Goal: Task Accomplishment & Management: Use online tool/utility

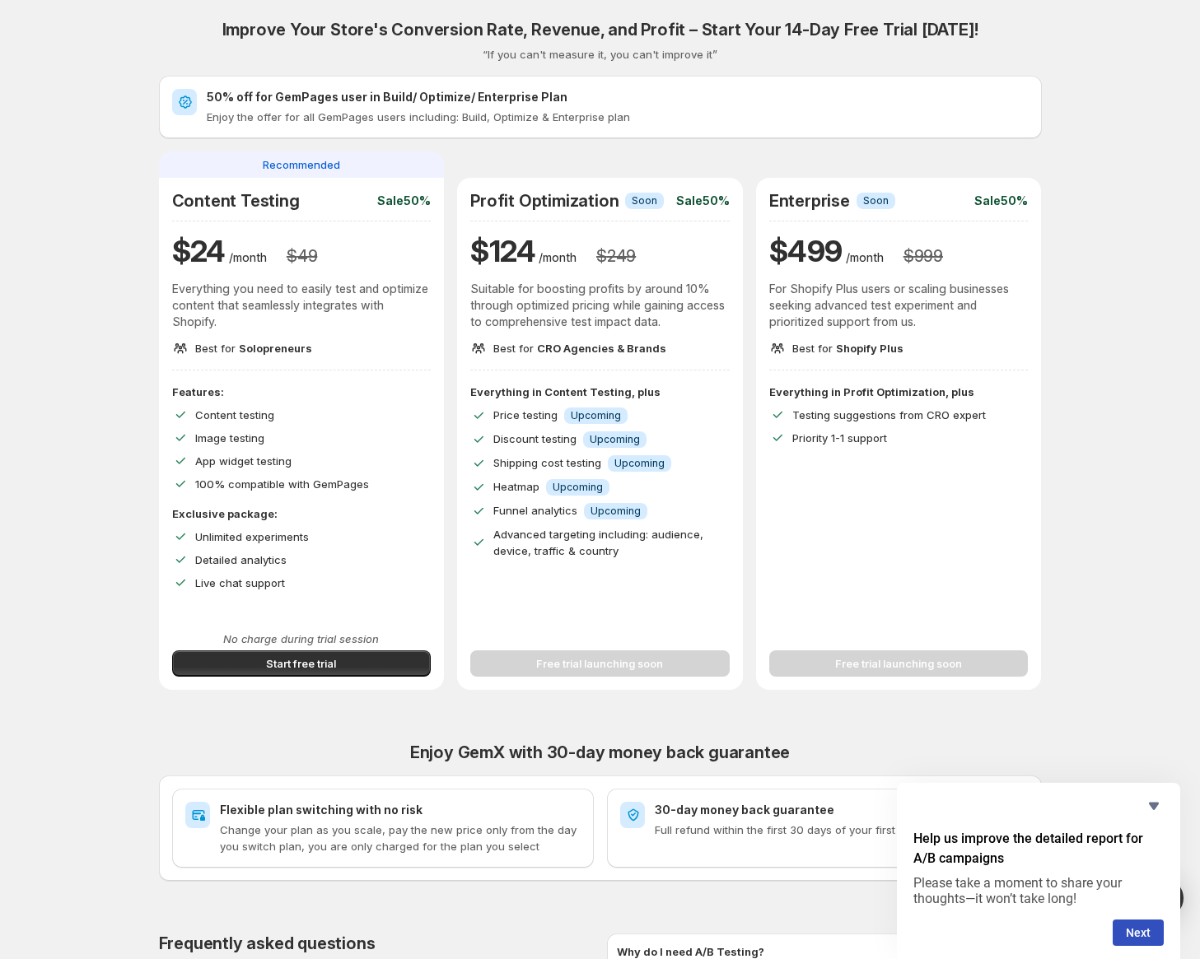
click at [599, 306] on p "Suitable for boosting profits by around 10% through optimized pricing while gai…" at bounding box center [599, 305] width 259 height 49
click at [674, 671] on div "Free trial launching soon" at bounding box center [599, 654] width 259 height 46
click at [671, 658] on div "Free trial launching soon" at bounding box center [599, 654] width 259 height 46
click at [380, 665] on button "Start free trial" at bounding box center [301, 664] width 259 height 26
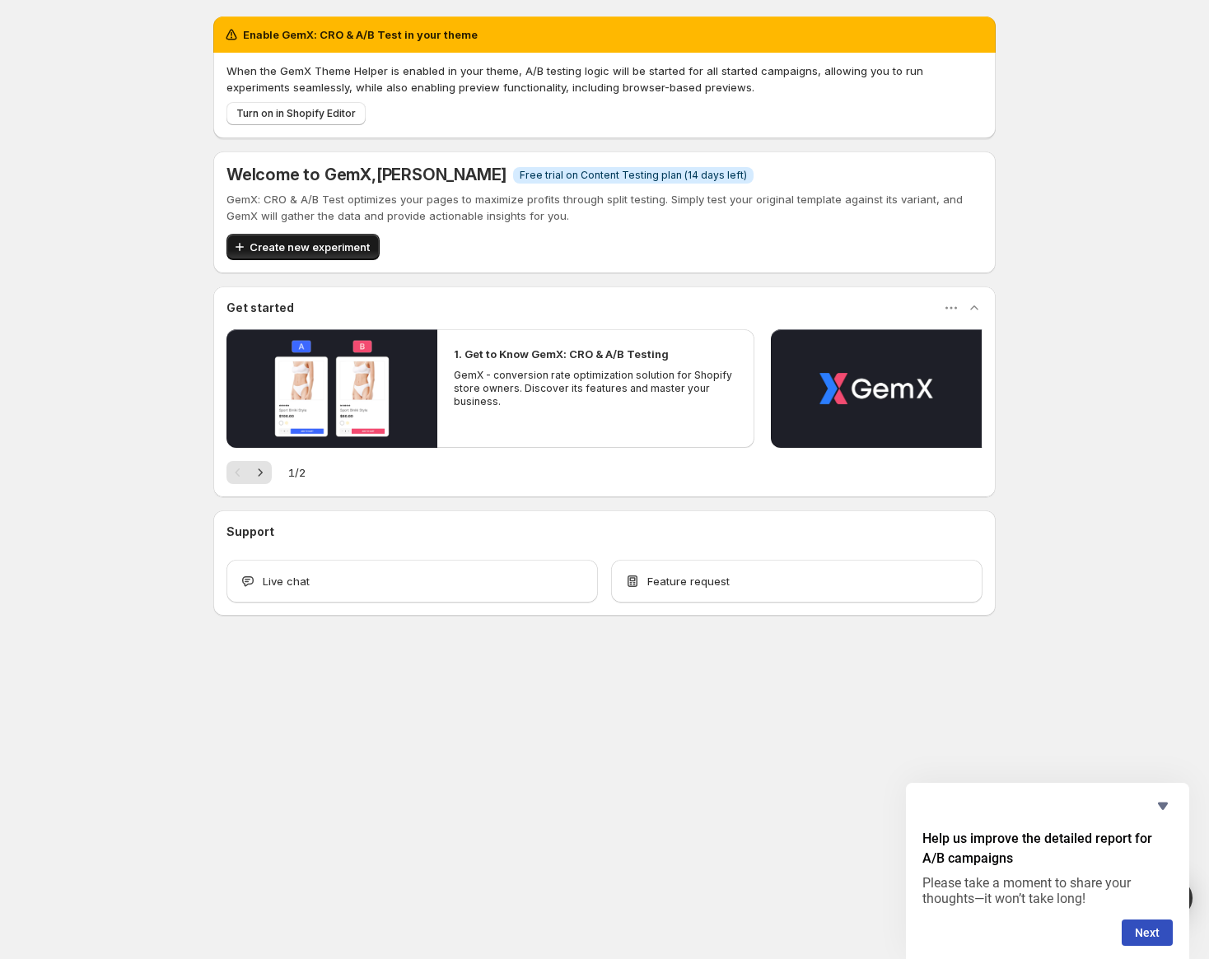
click at [370, 248] on button "Create new experiment" at bounding box center [302, 247] width 153 height 26
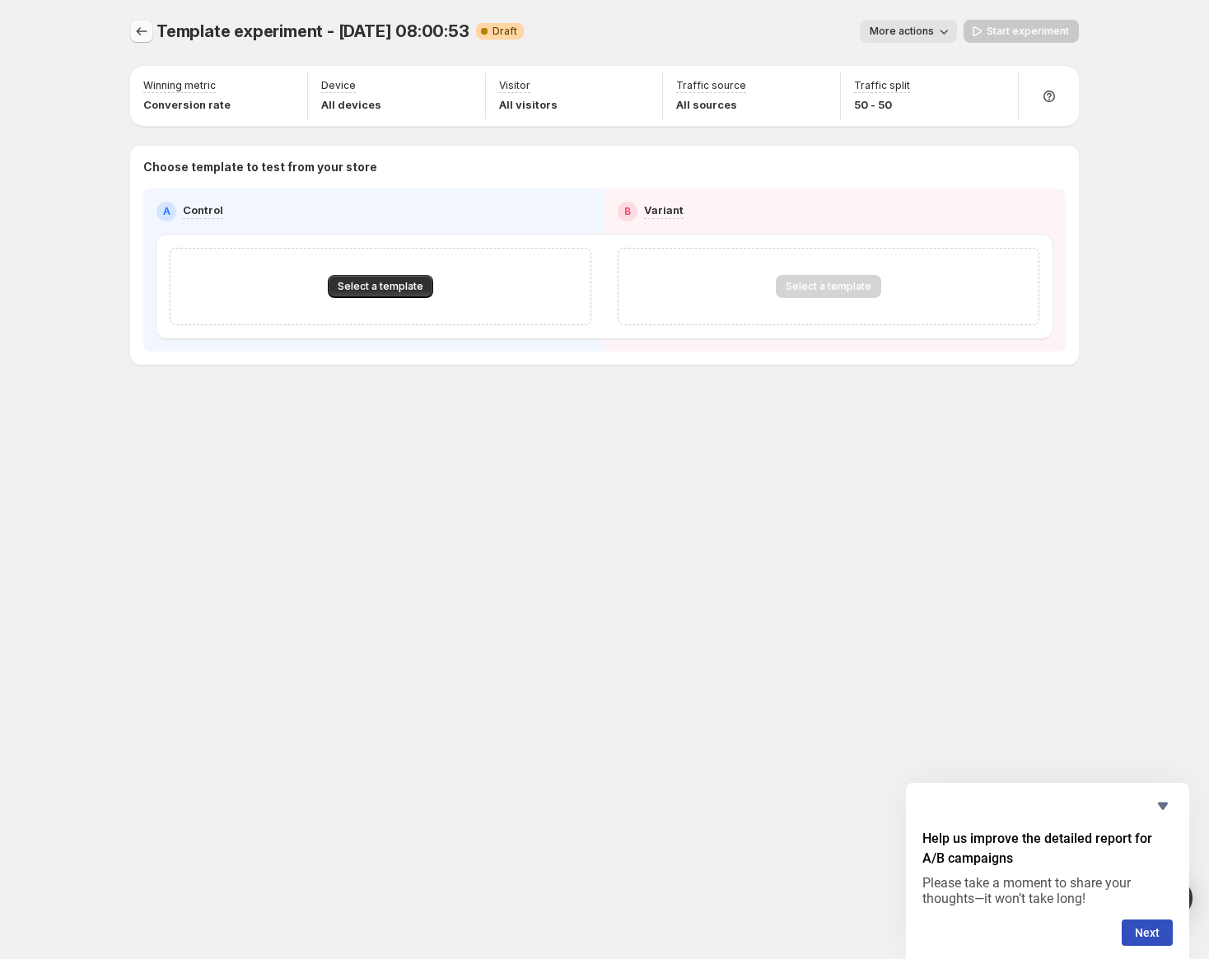
click at [136, 35] on icon "Experiments" at bounding box center [141, 31] width 16 height 16
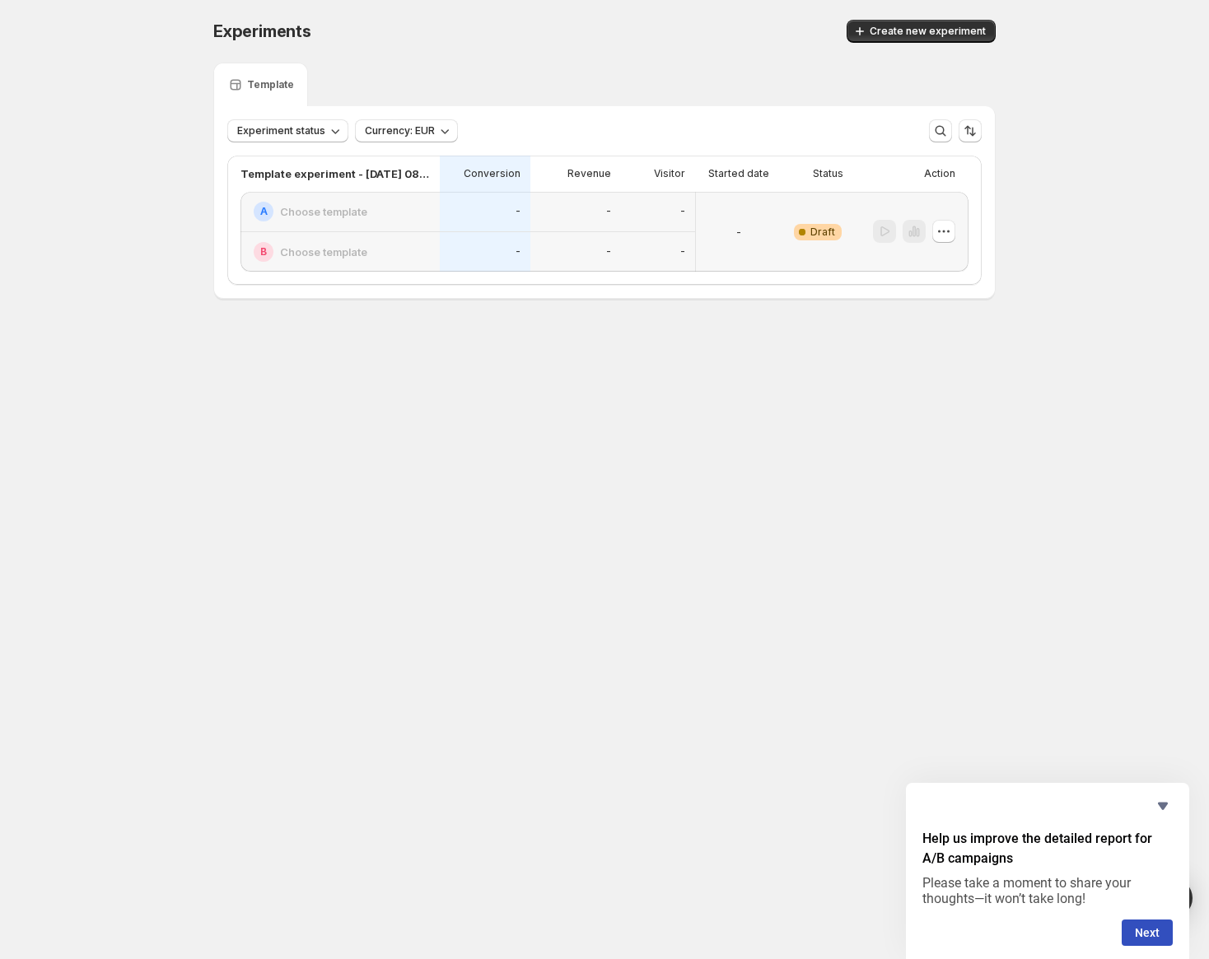
click at [325, 206] on h2 "Choose template" at bounding box center [323, 211] width 87 height 16
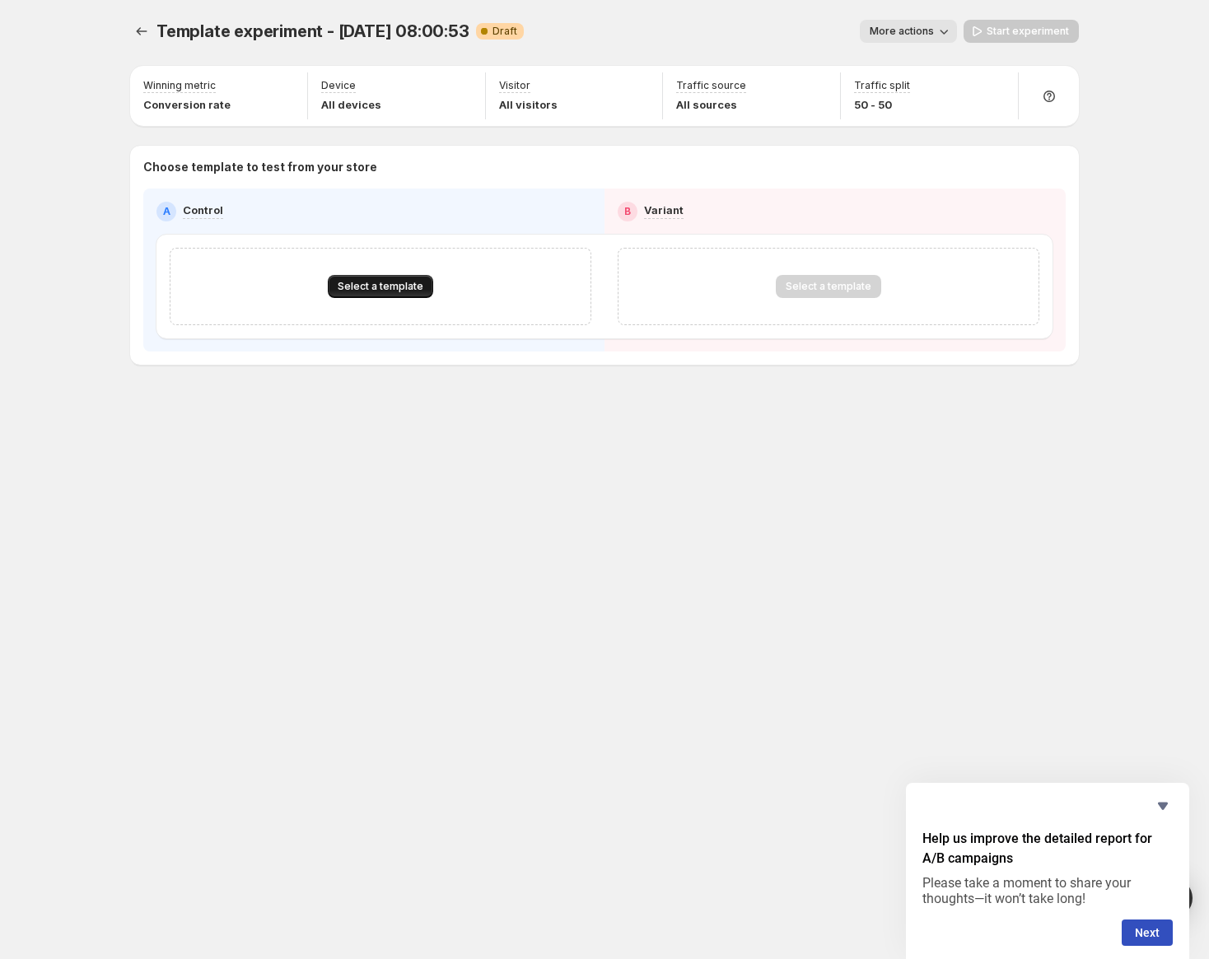
click at [385, 288] on span "Select a template" at bounding box center [381, 286] width 86 height 13
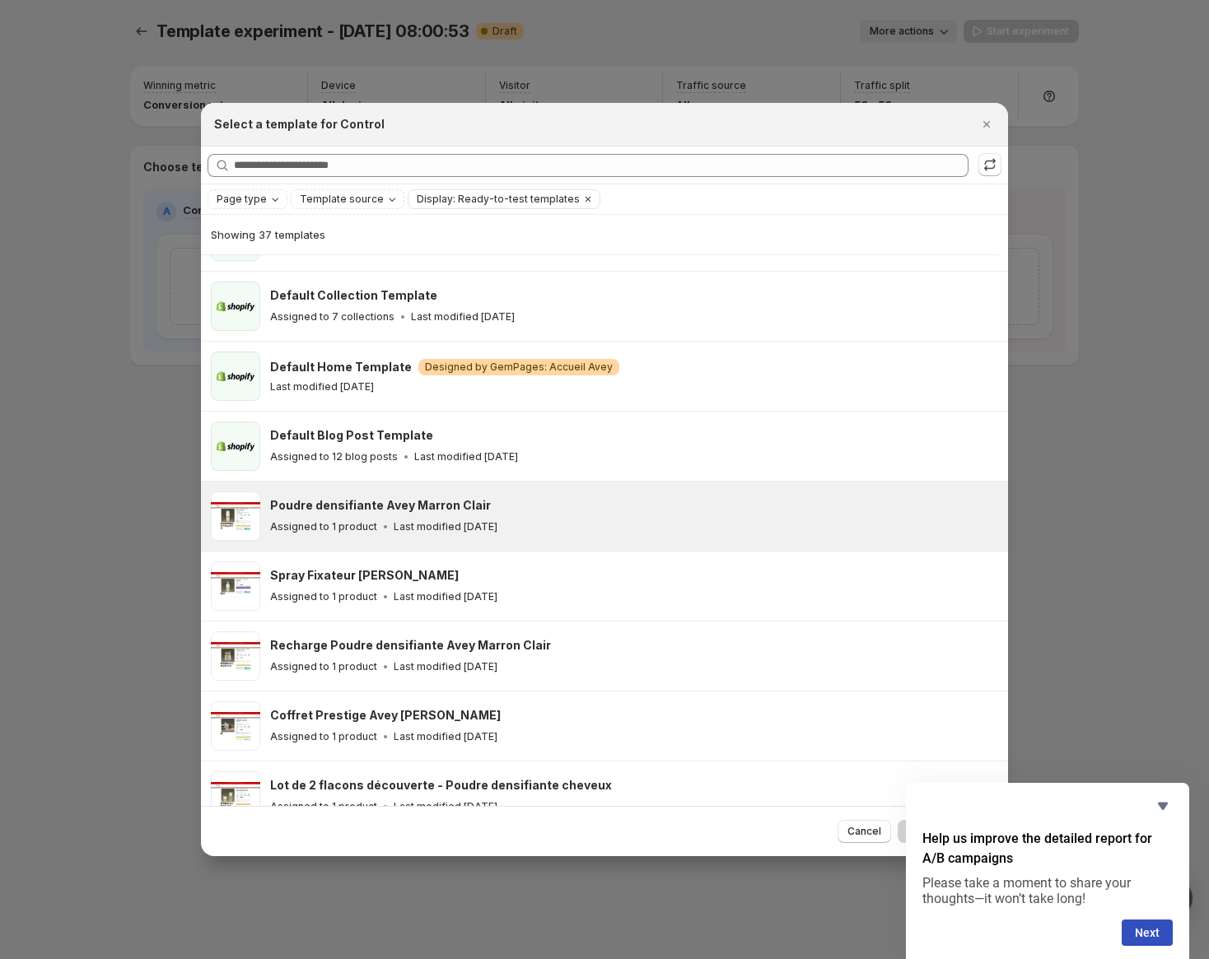
scroll to position [53, 0]
click at [503, 539] on div "Poudre densifiante Avey Marron Clair Assigned to 1 product Last modified 6 days…" at bounding box center [634, 516] width 728 height 49
click at [1160, 935] on button "Next" at bounding box center [1147, 933] width 51 height 26
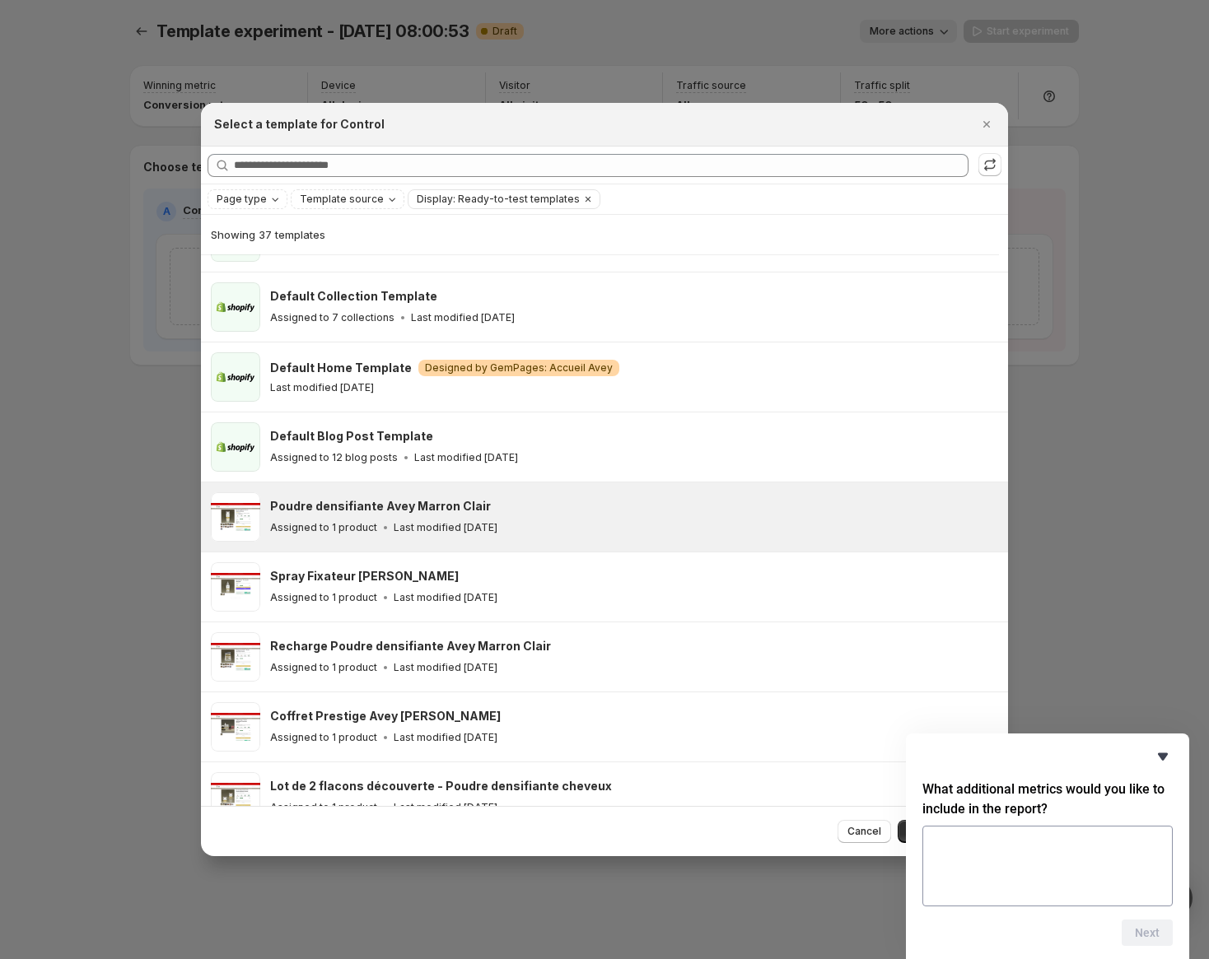
click at [1164, 756] on icon "Hide survey" at bounding box center [1163, 756] width 10 height 7
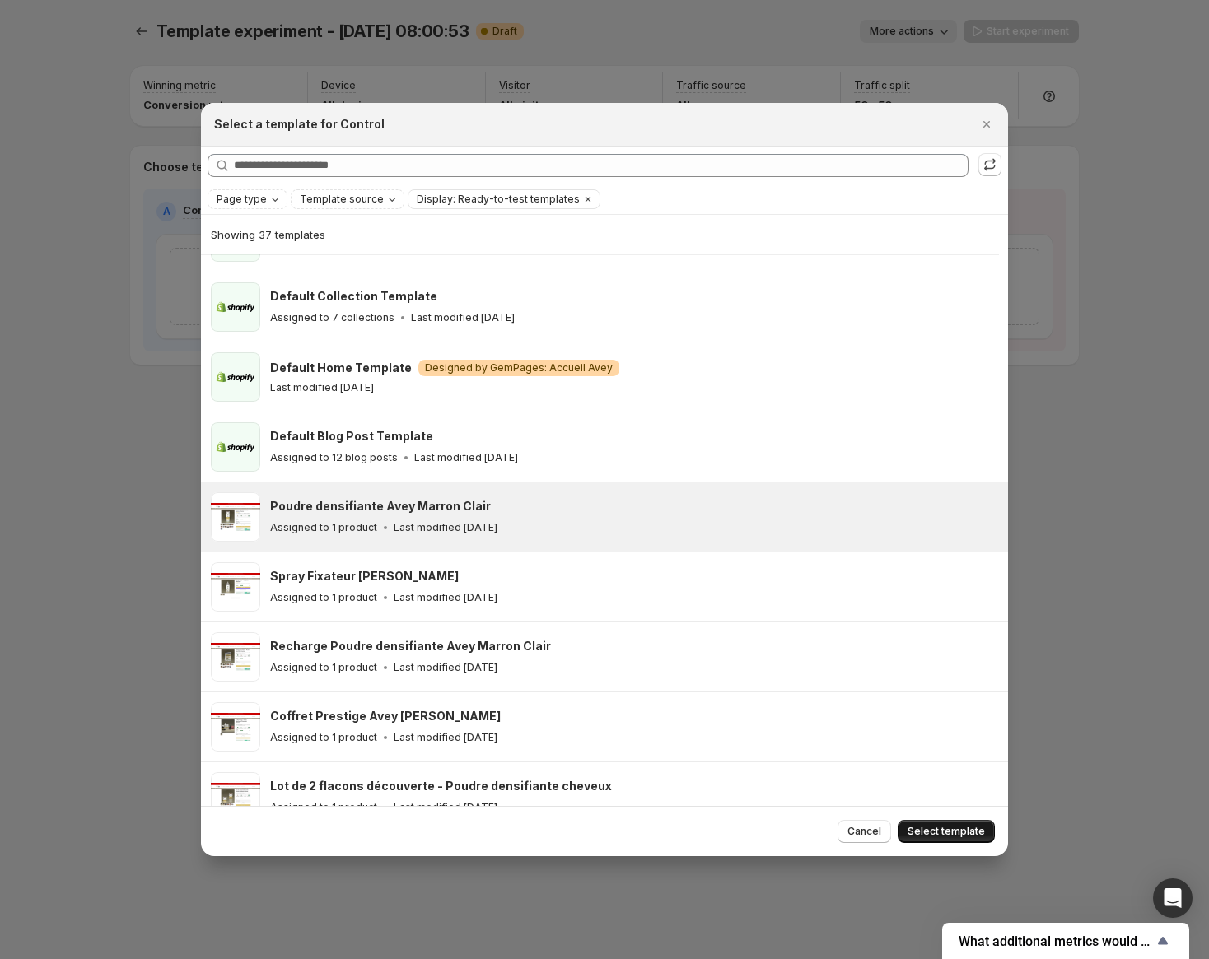
click at [968, 838] on button "Select template" at bounding box center [946, 831] width 97 height 23
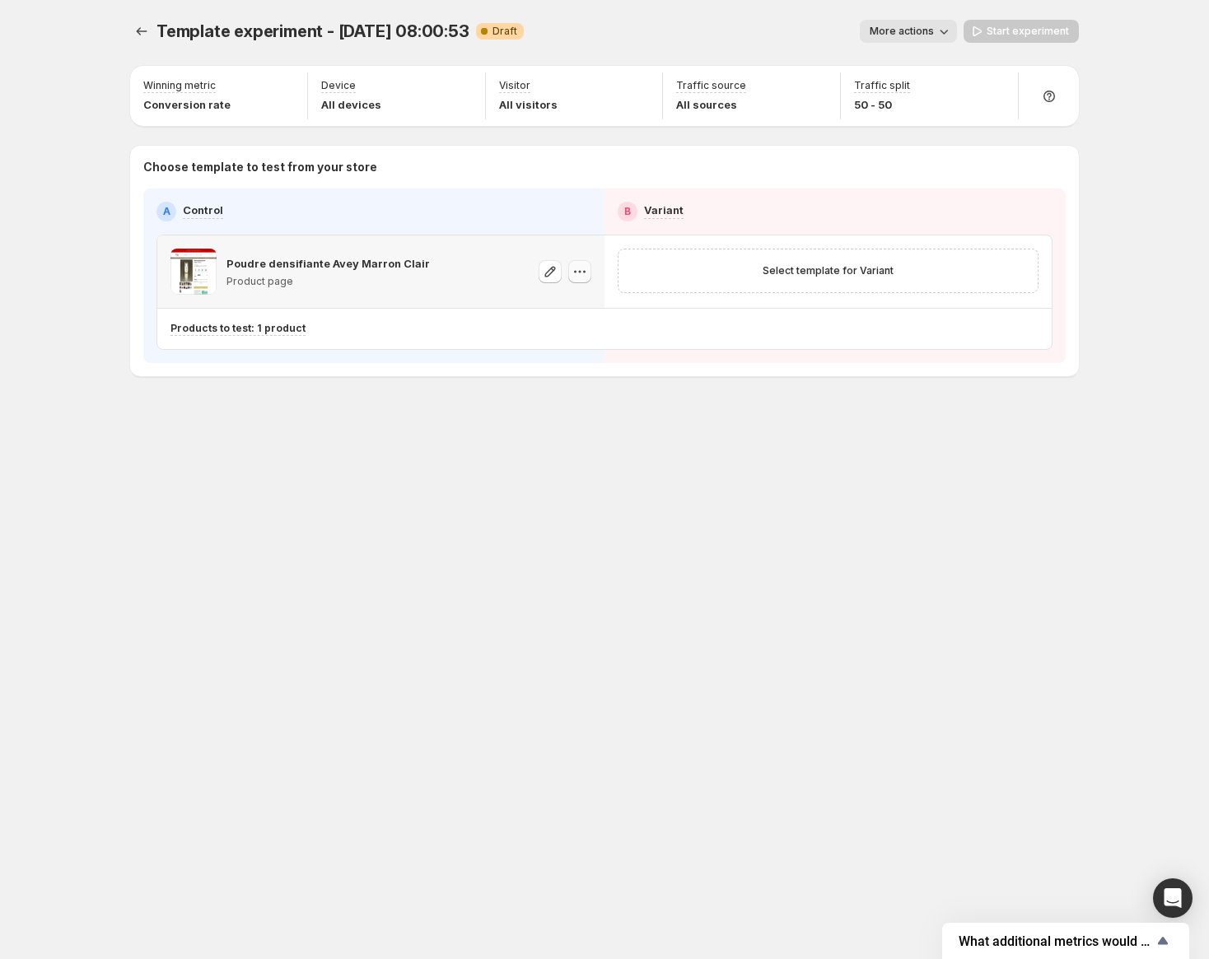
click at [569, 273] on button "button" at bounding box center [579, 271] width 23 height 23
click at [575, 273] on icon "button" at bounding box center [579, 272] width 16 height 16
click at [794, 273] on span "Select template for Variant" at bounding box center [828, 270] width 131 height 13
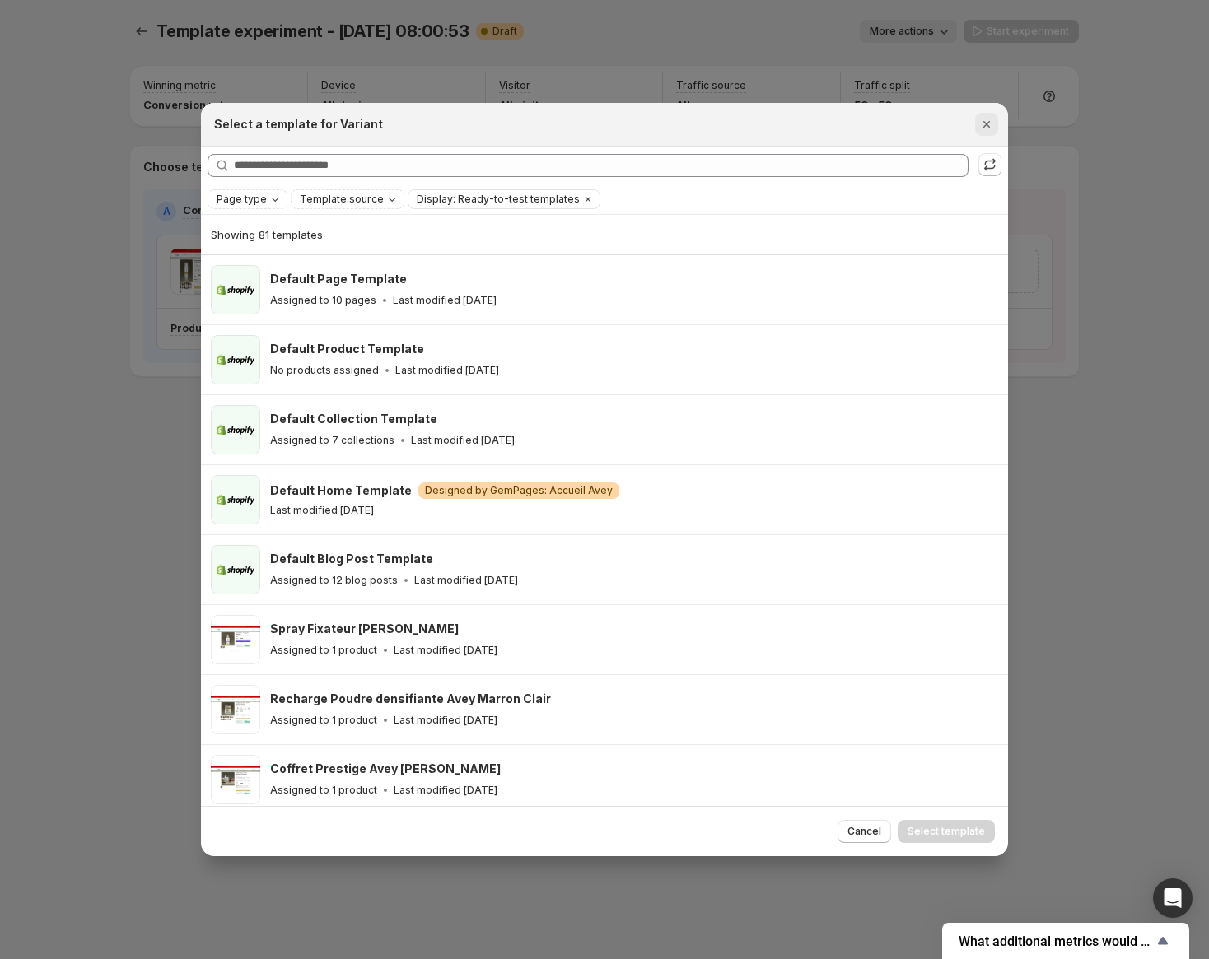
click at [995, 127] on button "Close" at bounding box center [986, 124] width 23 height 23
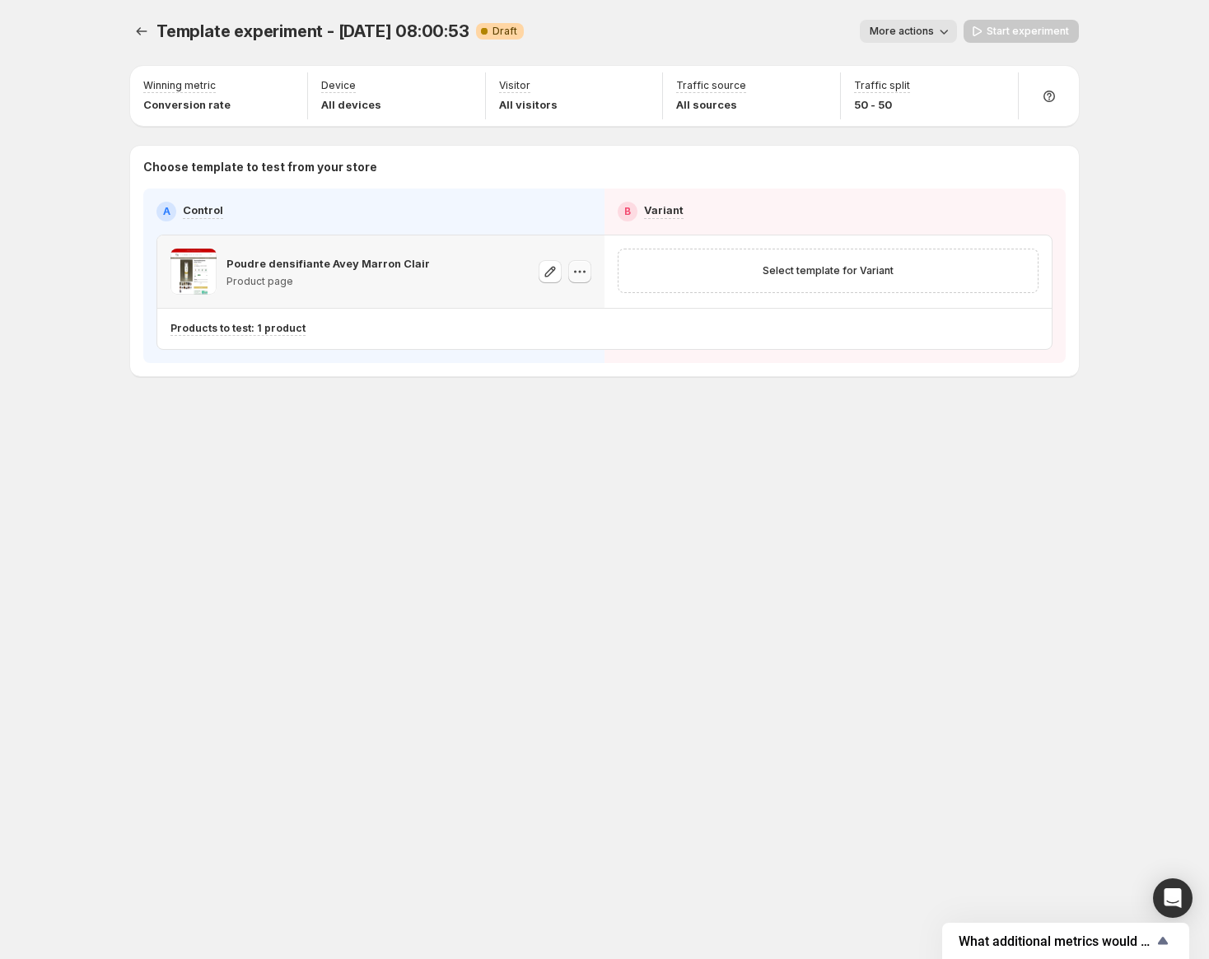
click at [571, 268] on icon "button" at bounding box center [579, 272] width 16 height 16
click at [593, 337] on div "Copy ID" at bounding box center [600, 332] width 124 height 16
click at [799, 276] on span "Select template for Variant" at bounding box center [828, 270] width 131 height 13
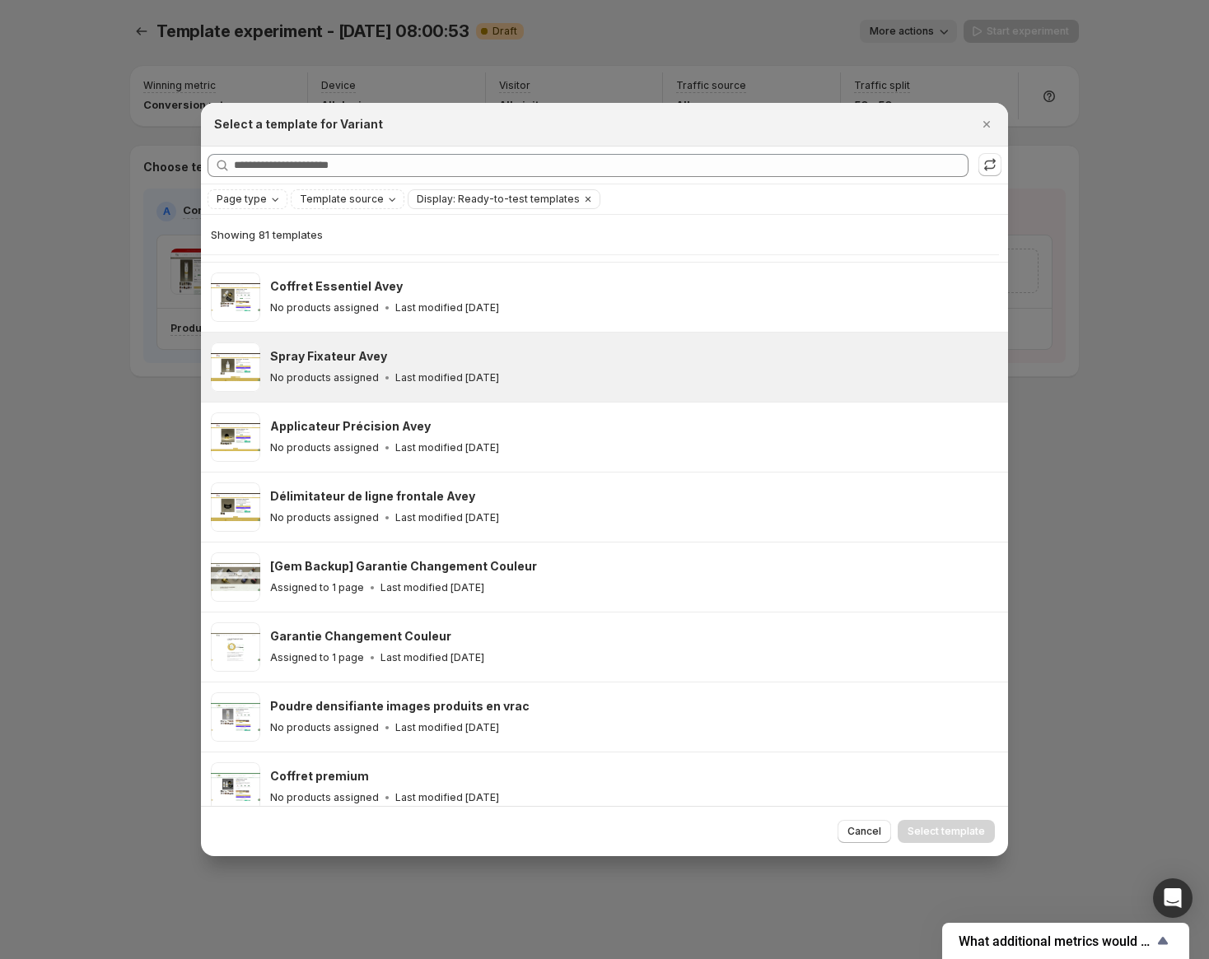
scroll to position [2537, 0]
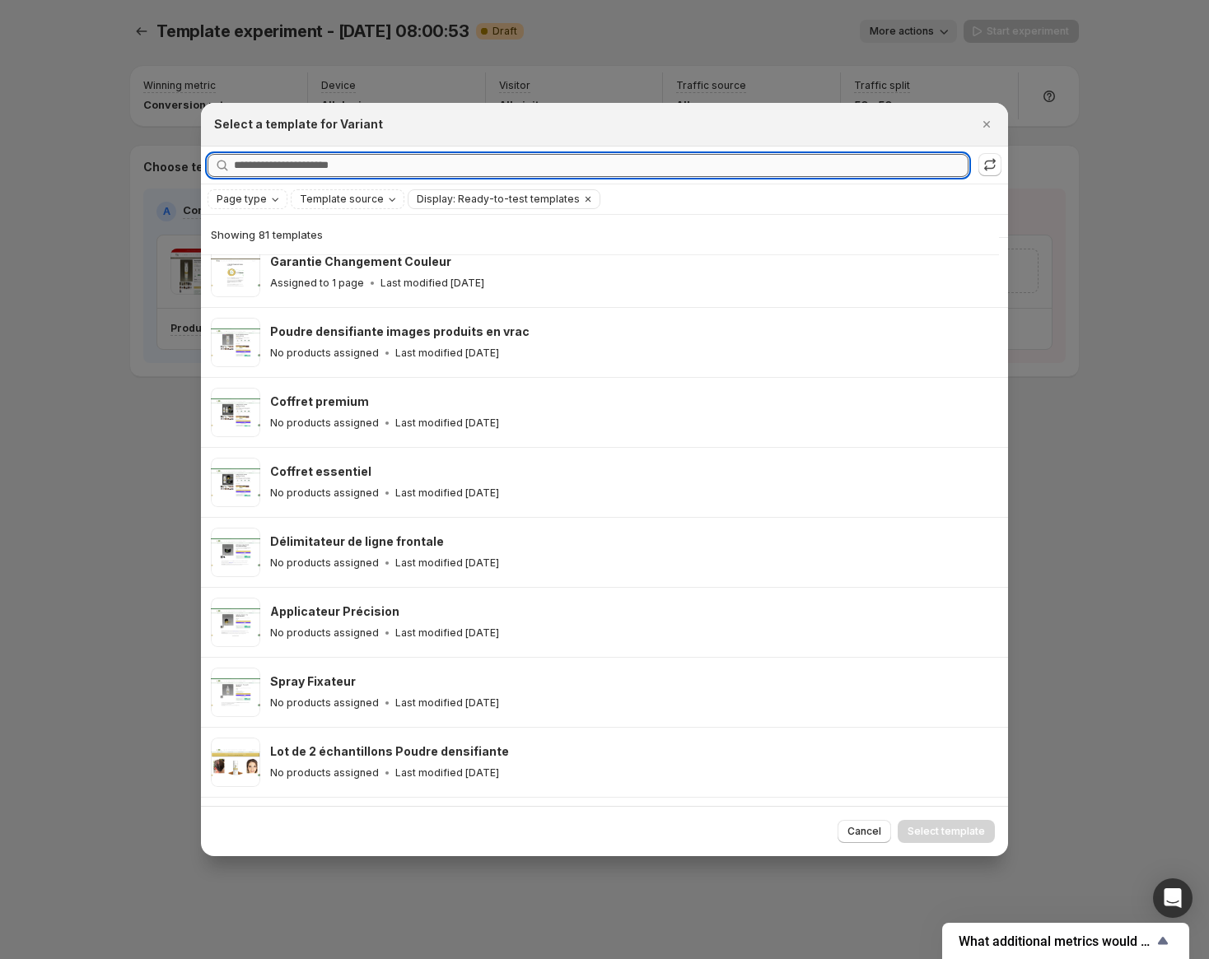
click at [521, 174] on input "Searching all templates" at bounding box center [601, 165] width 735 height 23
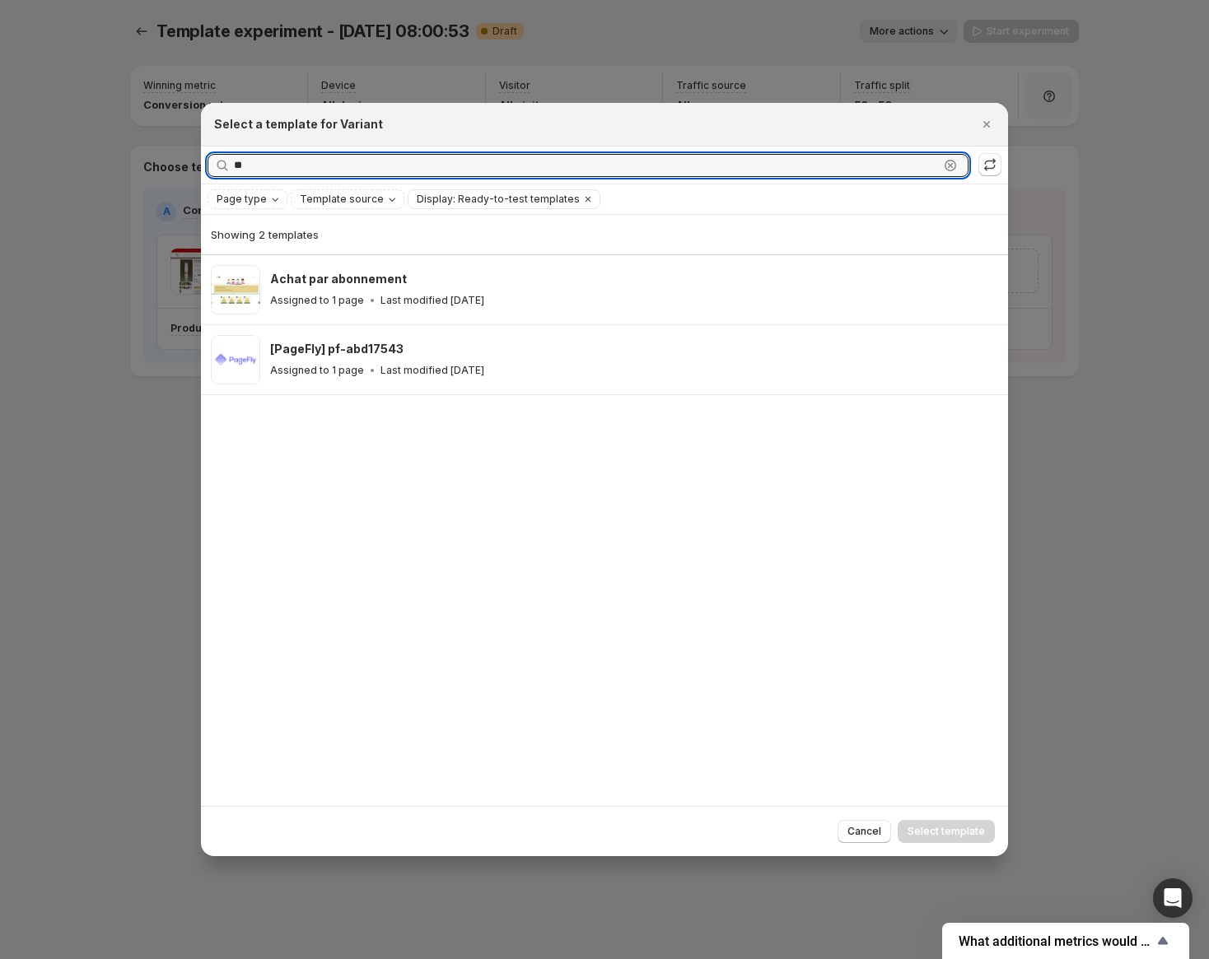
type input "**"
click at [1051, 60] on div at bounding box center [604, 479] width 1209 height 959
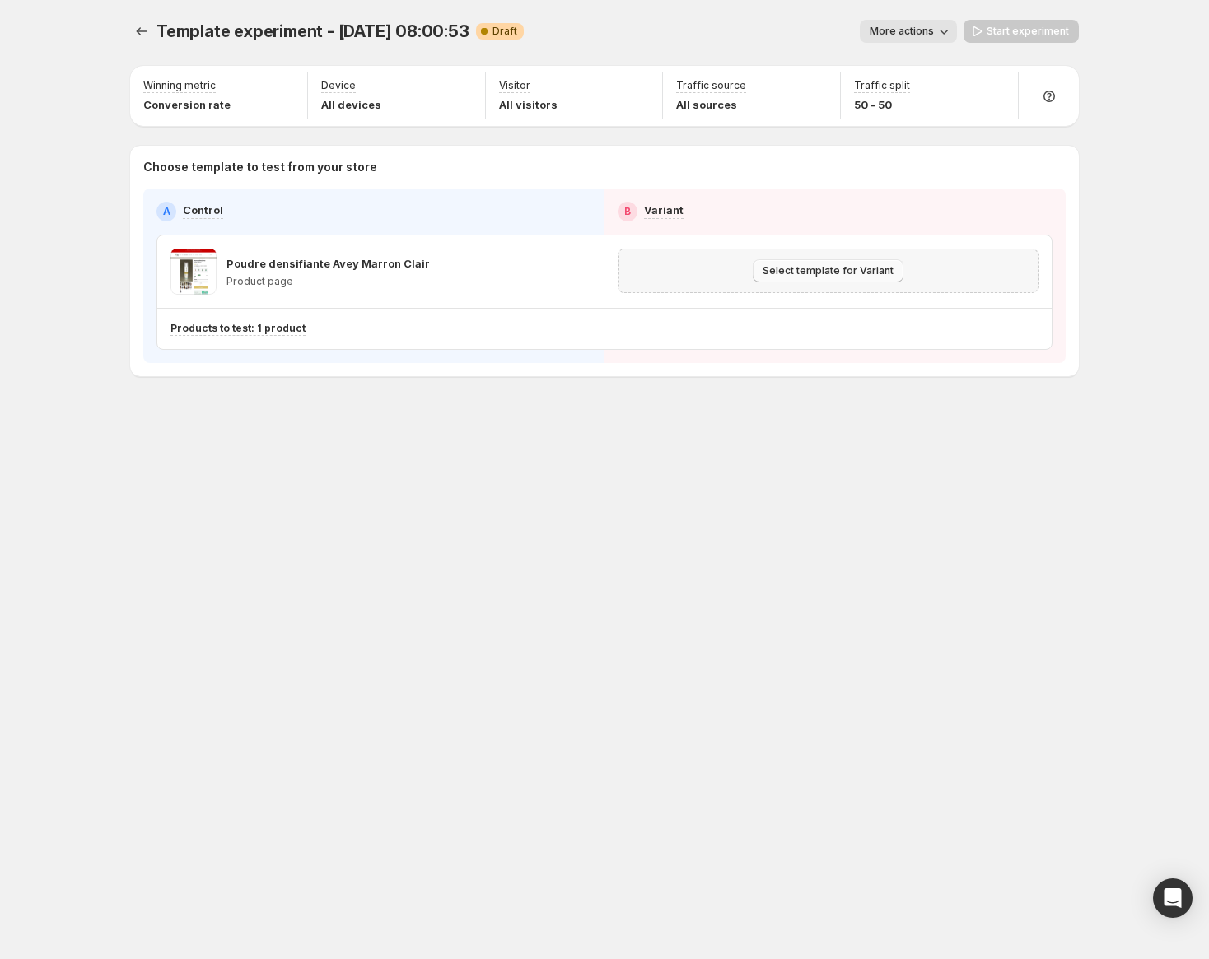
click at [875, 270] on span "Select template for Variant" at bounding box center [828, 270] width 131 height 13
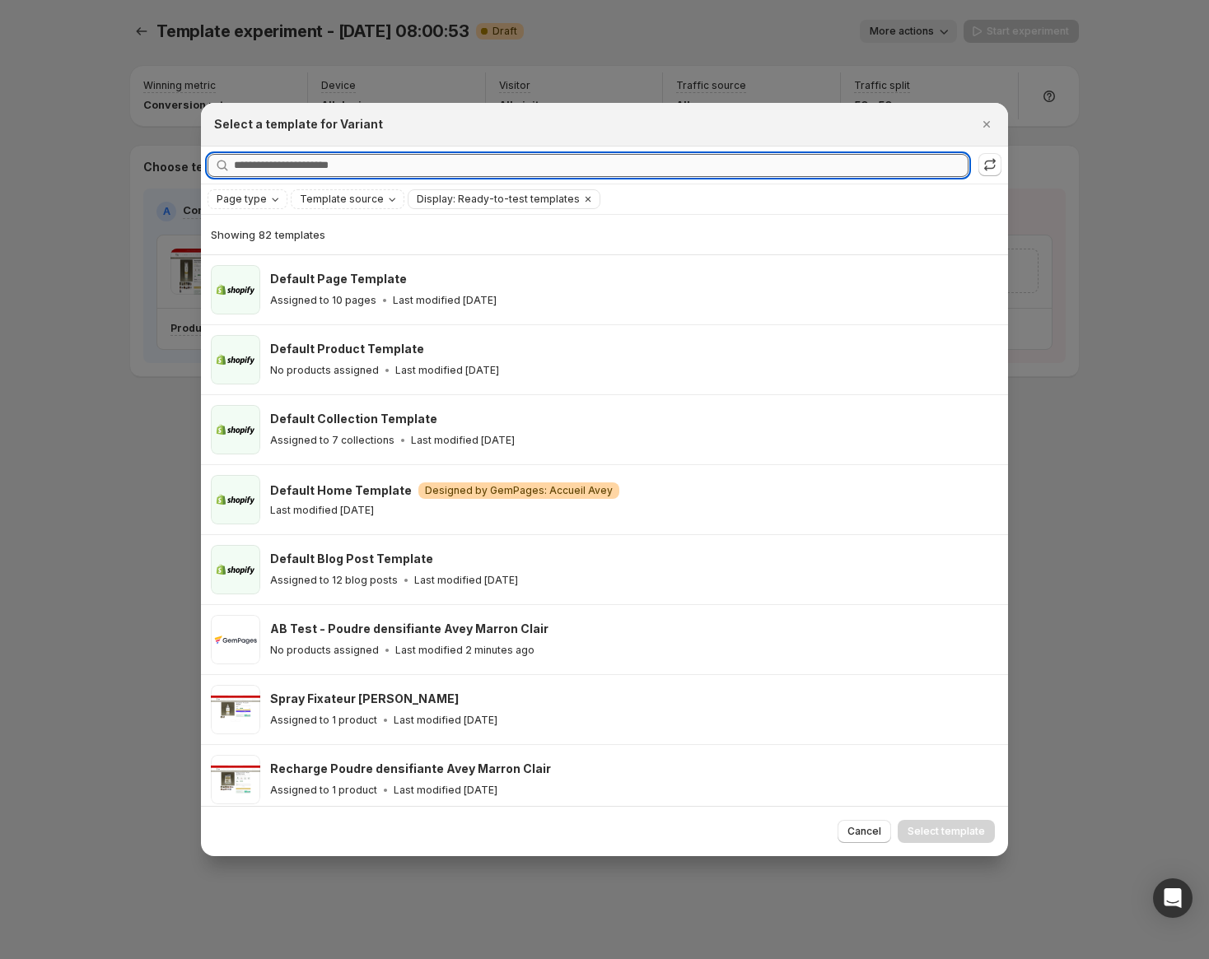
click at [643, 170] on input "Searching all templates" at bounding box center [601, 165] width 735 height 23
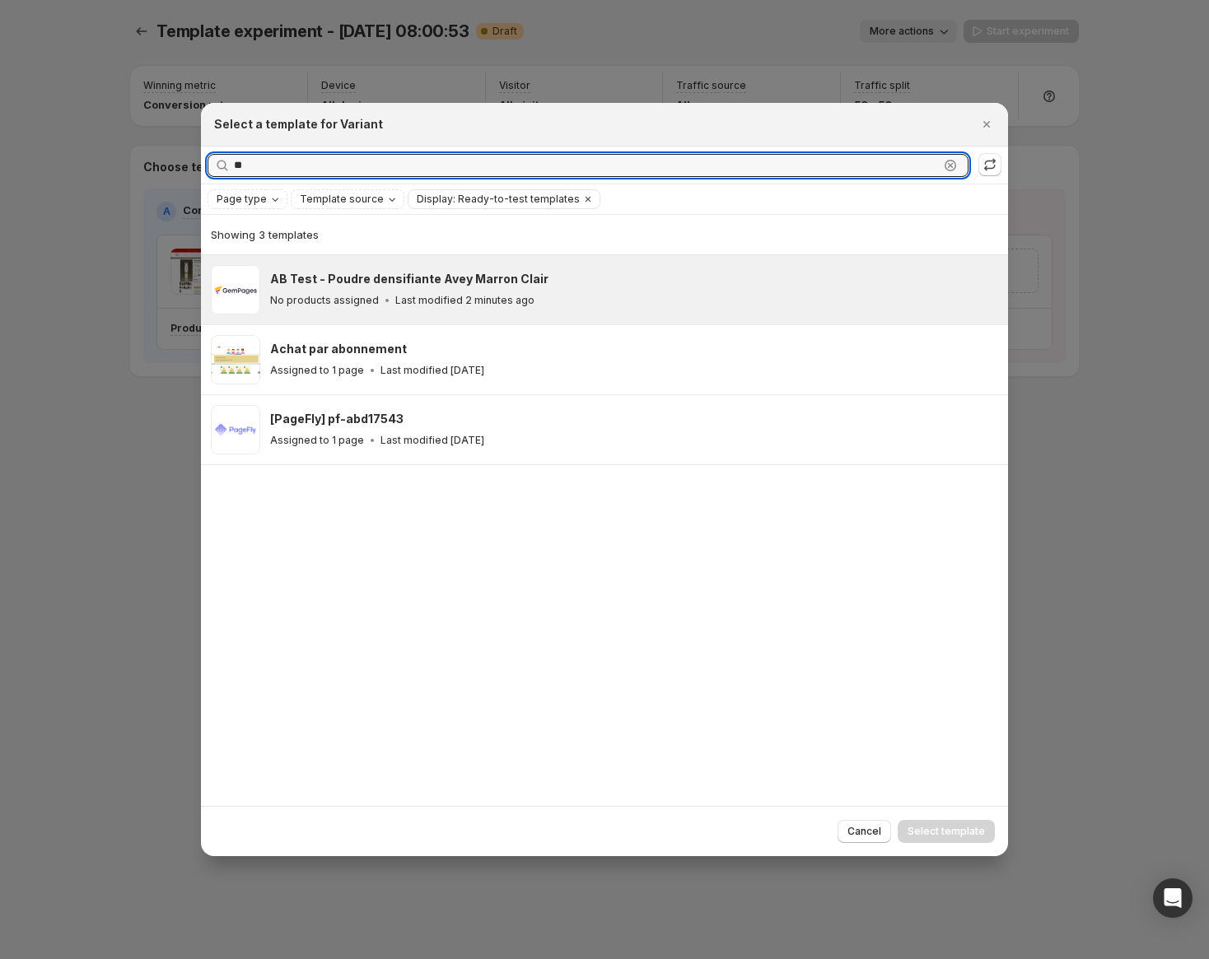
type input "**"
click at [586, 296] on div "No products assigned Last modified 2 minutes ago" at bounding box center [631, 300] width 723 height 16
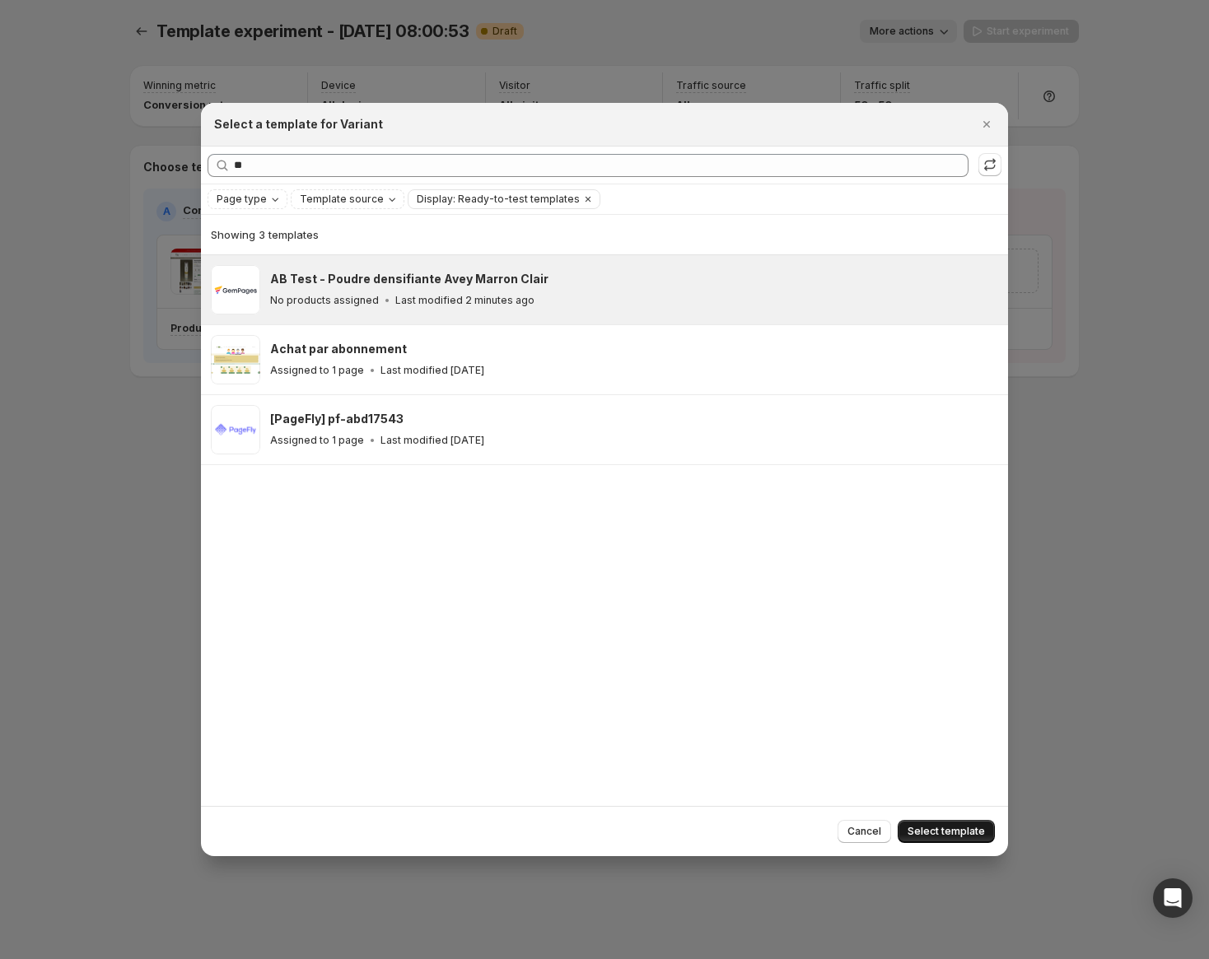
click at [921, 829] on span "Select template" at bounding box center [945, 831] width 77 height 13
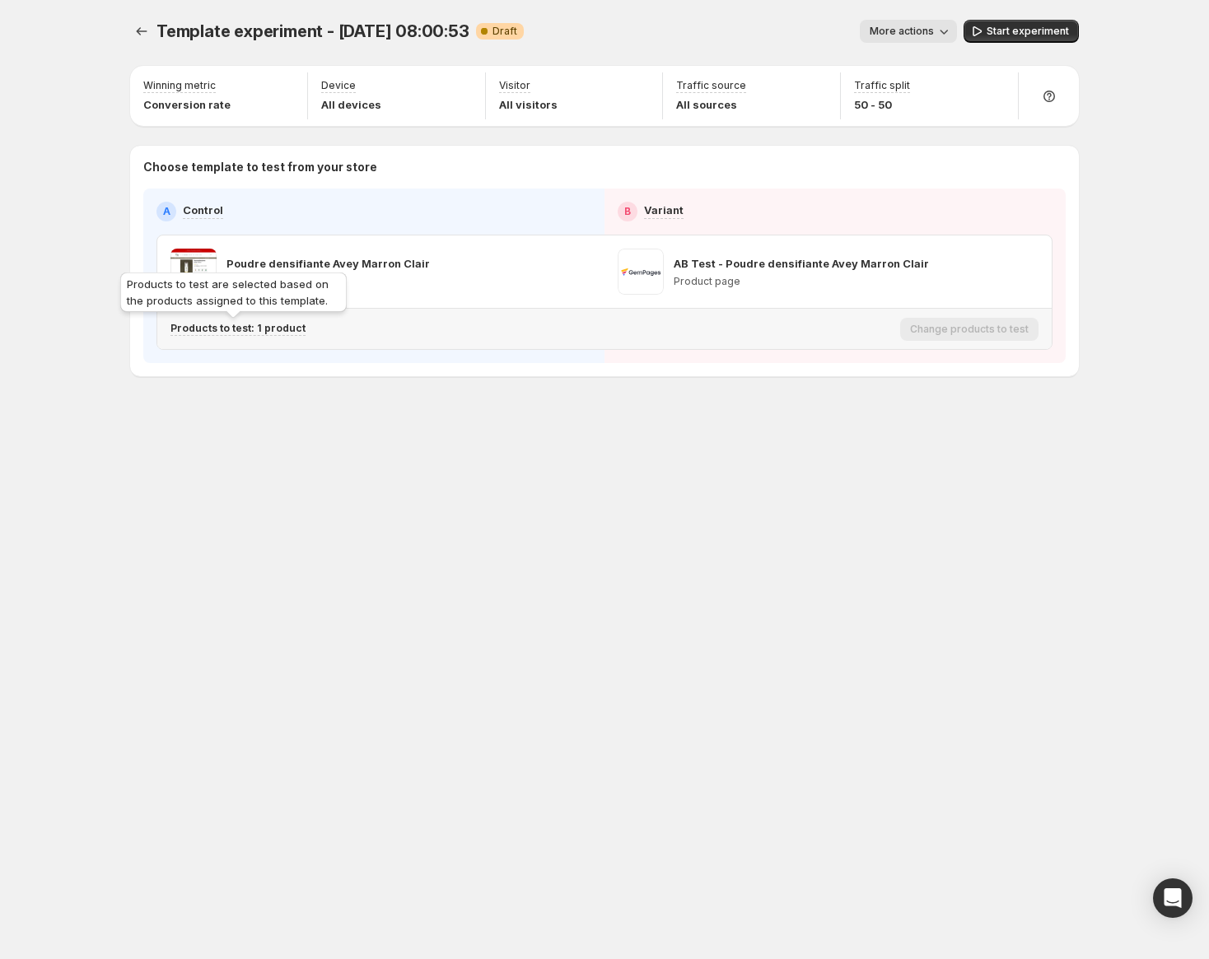
click at [277, 327] on p "Products to test: 1 product" at bounding box center [237, 328] width 135 height 13
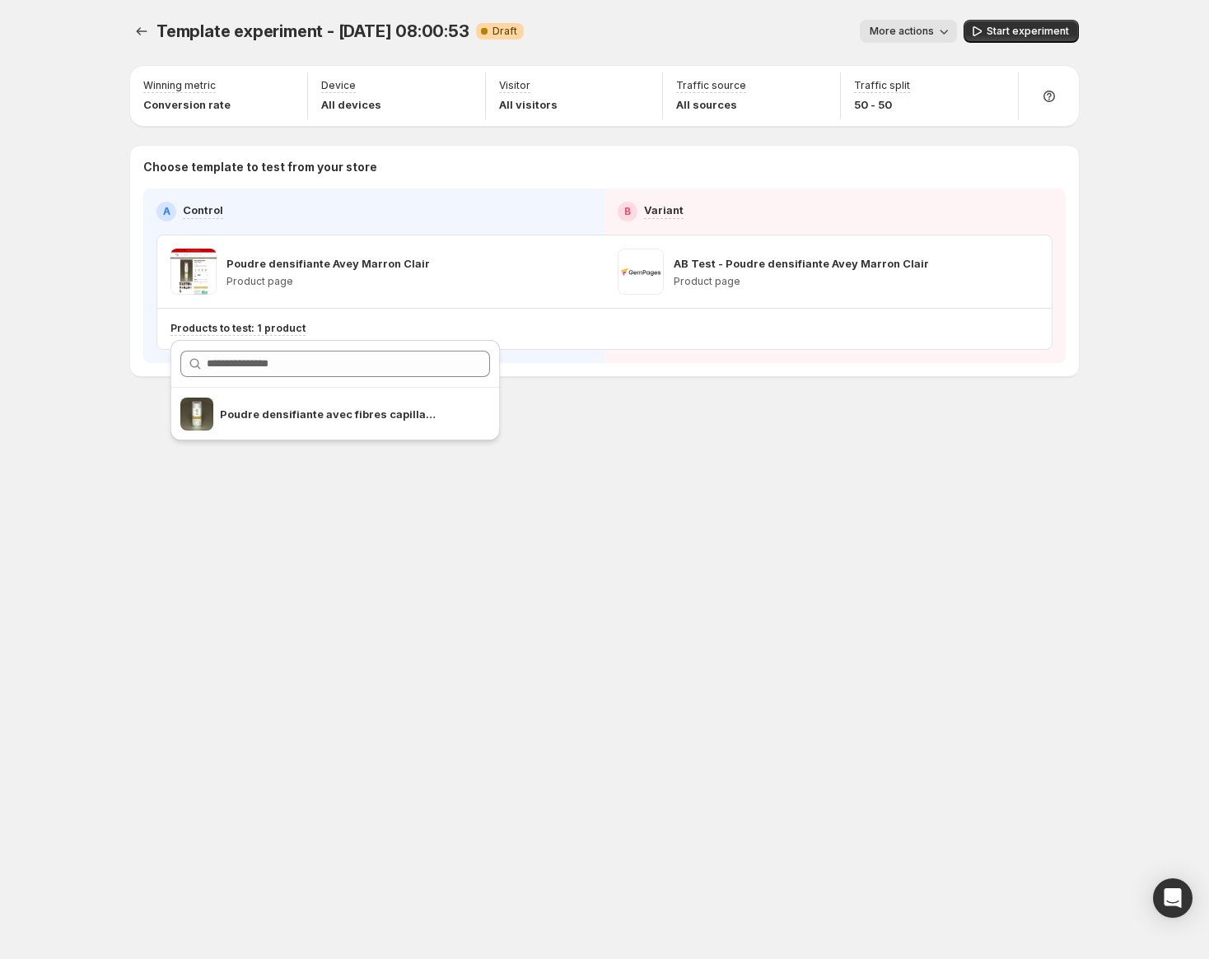
click at [848, 438] on div "Template experiment - Sep 20, 08:00:53. This page is ready Template experiment …" at bounding box center [604, 232] width 988 height 465
click at [943, 27] on icon "button" at bounding box center [943, 31] width 16 height 16
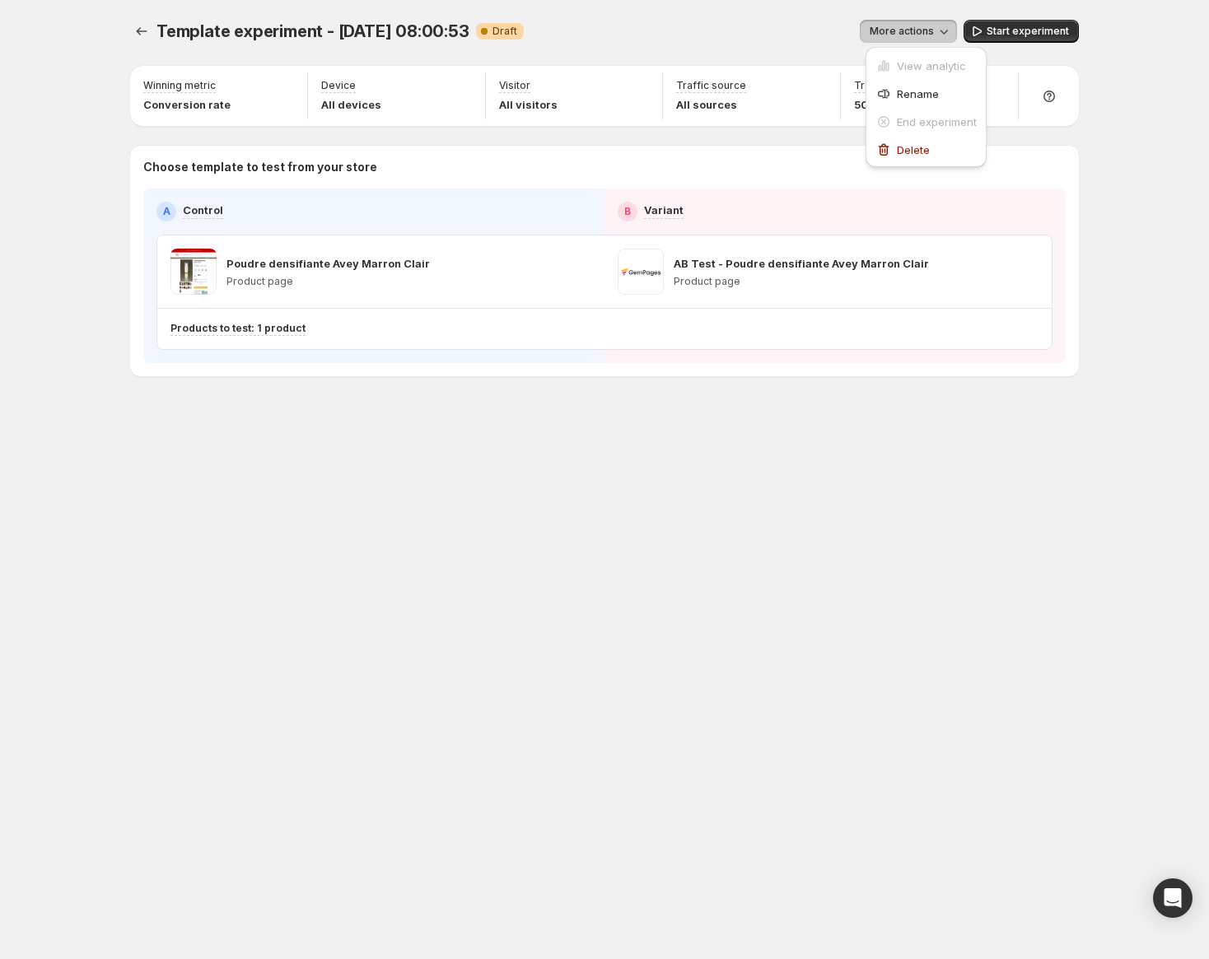
click at [943, 27] on icon "button" at bounding box center [943, 31] width 16 height 16
click at [947, 30] on icon "button" at bounding box center [947, 31] width 16 height 16
click at [943, 30] on icon "button" at bounding box center [947, 31] width 16 height 16
click at [444, 87] on div "Device All devices" at bounding box center [399, 95] width 164 height 47
click at [470, 79] on icon "button" at bounding box center [466, 87] width 16 height 16
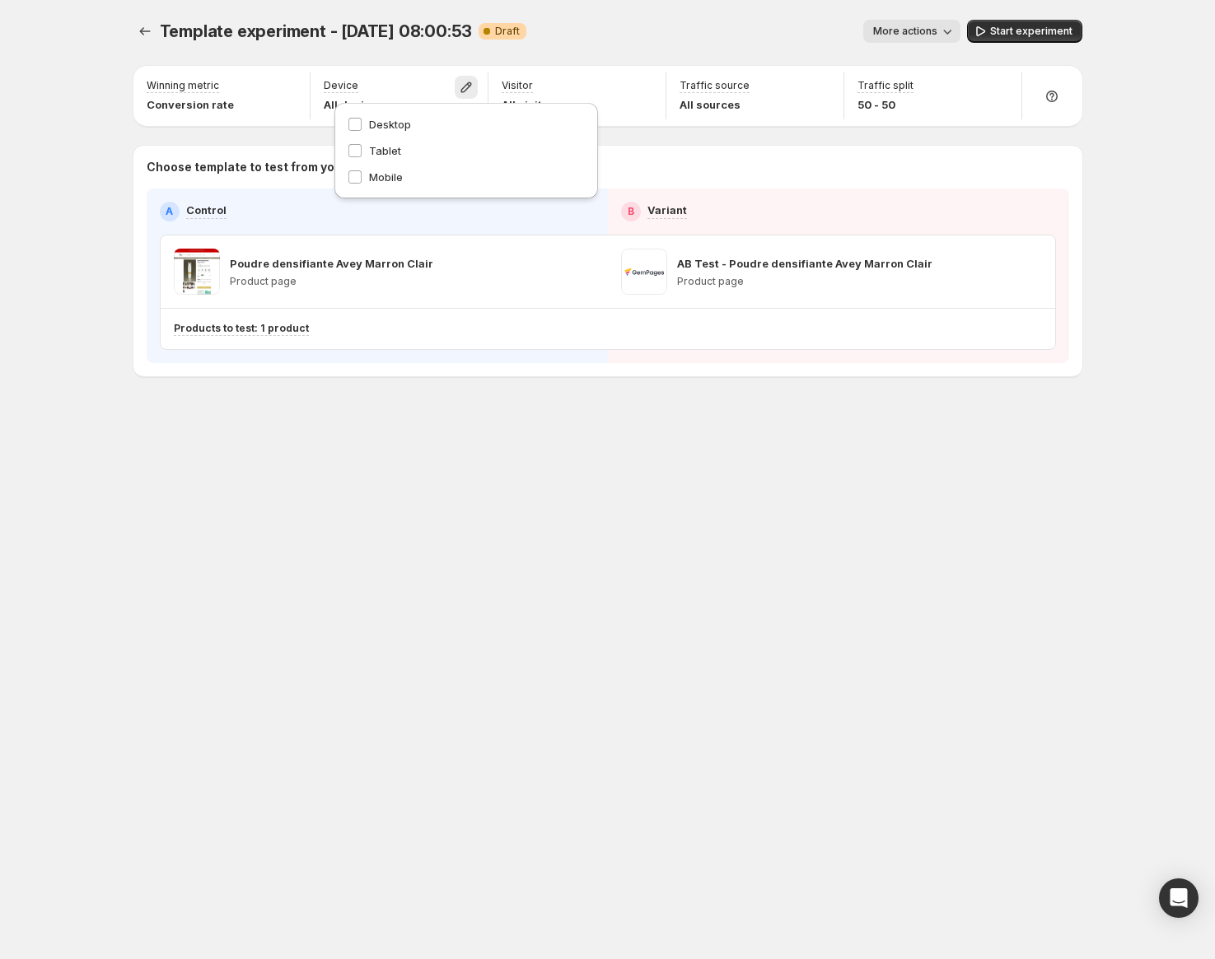
click at [702, 10] on div "Template experiment - Sep 20, 08:00:53. This page is ready Template experiment …" at bounding box center [607, 31] width 949 height 63
click at [294, 77] on button "button" at bounding box center [288, 87] width 23 height 23
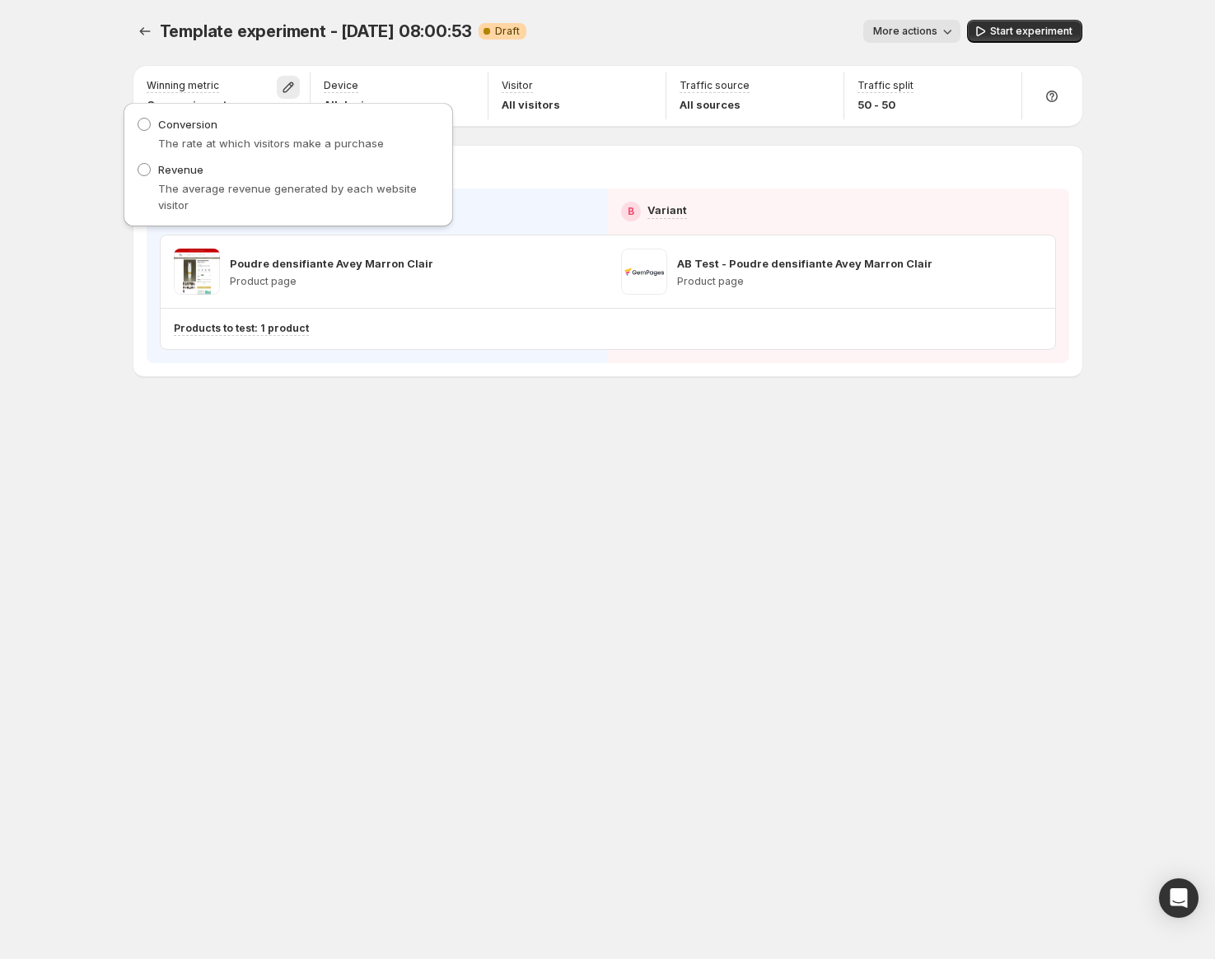
click at [682, 36] on div "More actions" at bounding box center [749, 31] width 420 height 23
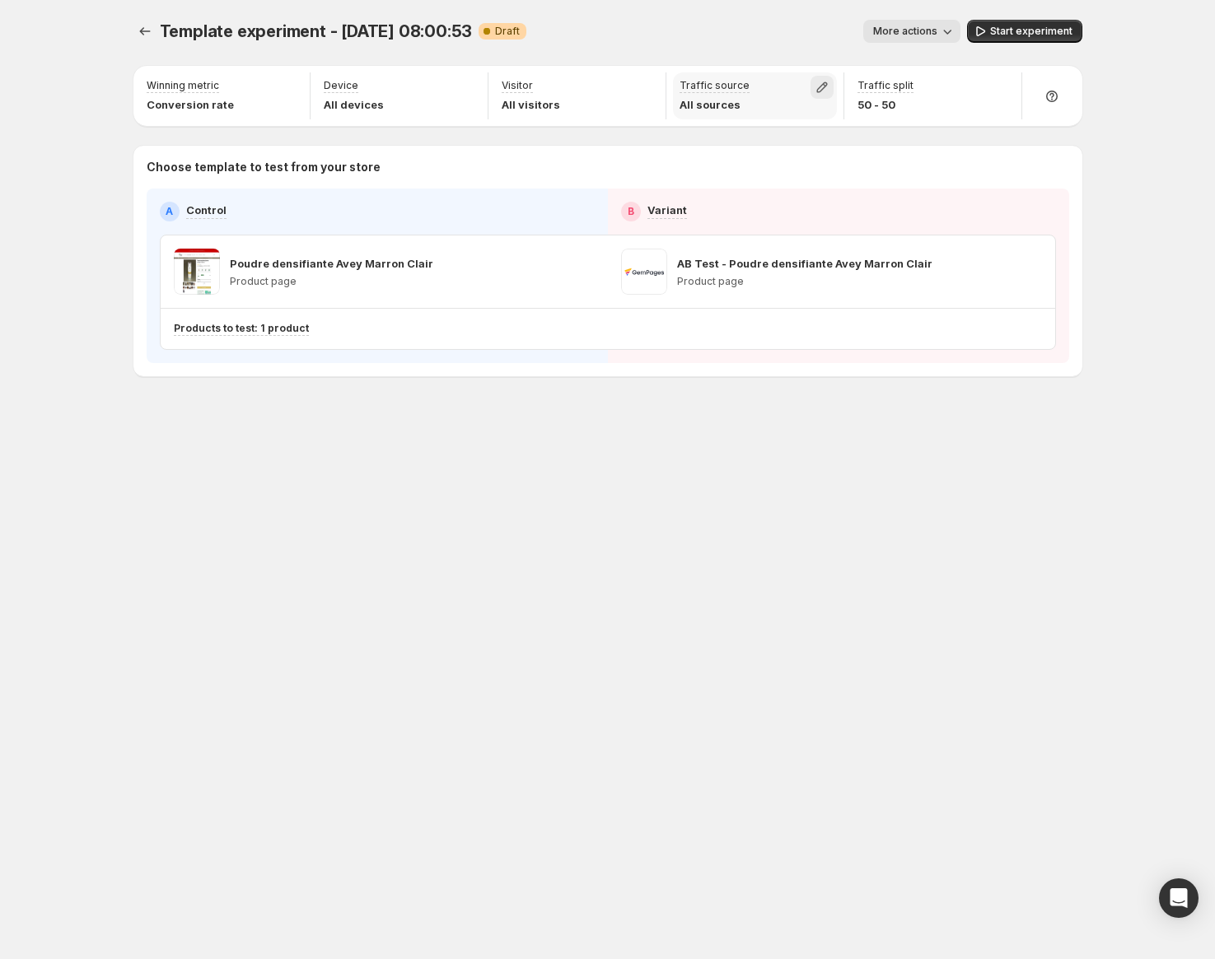
click at [823, 84] on icon "button" at bounding box center [821, 87] width 11 height 11
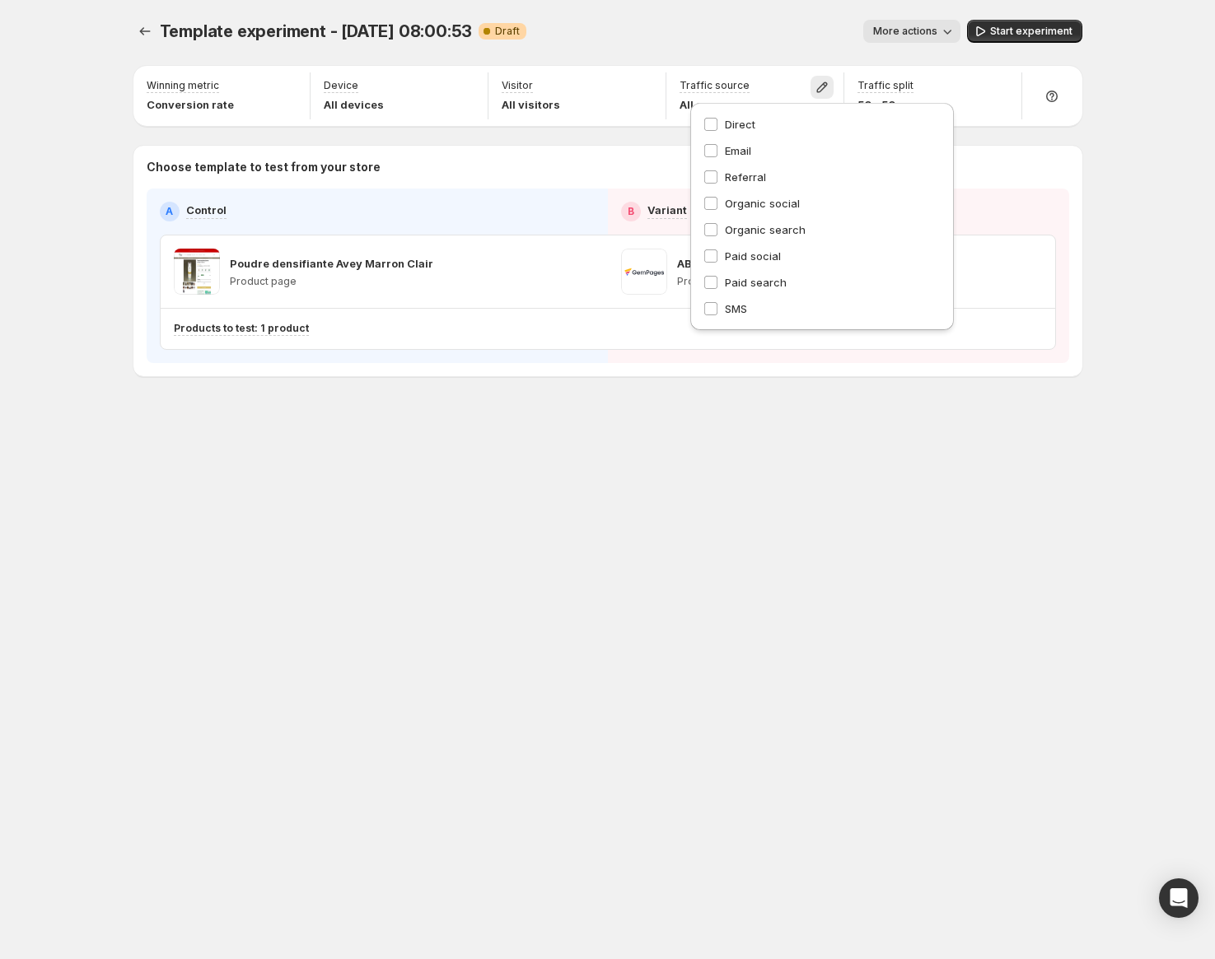
click at [791, 25] on div "More actions" at bounding box center [749, 31] width 420 height 23
